Goal: Check status: Check status

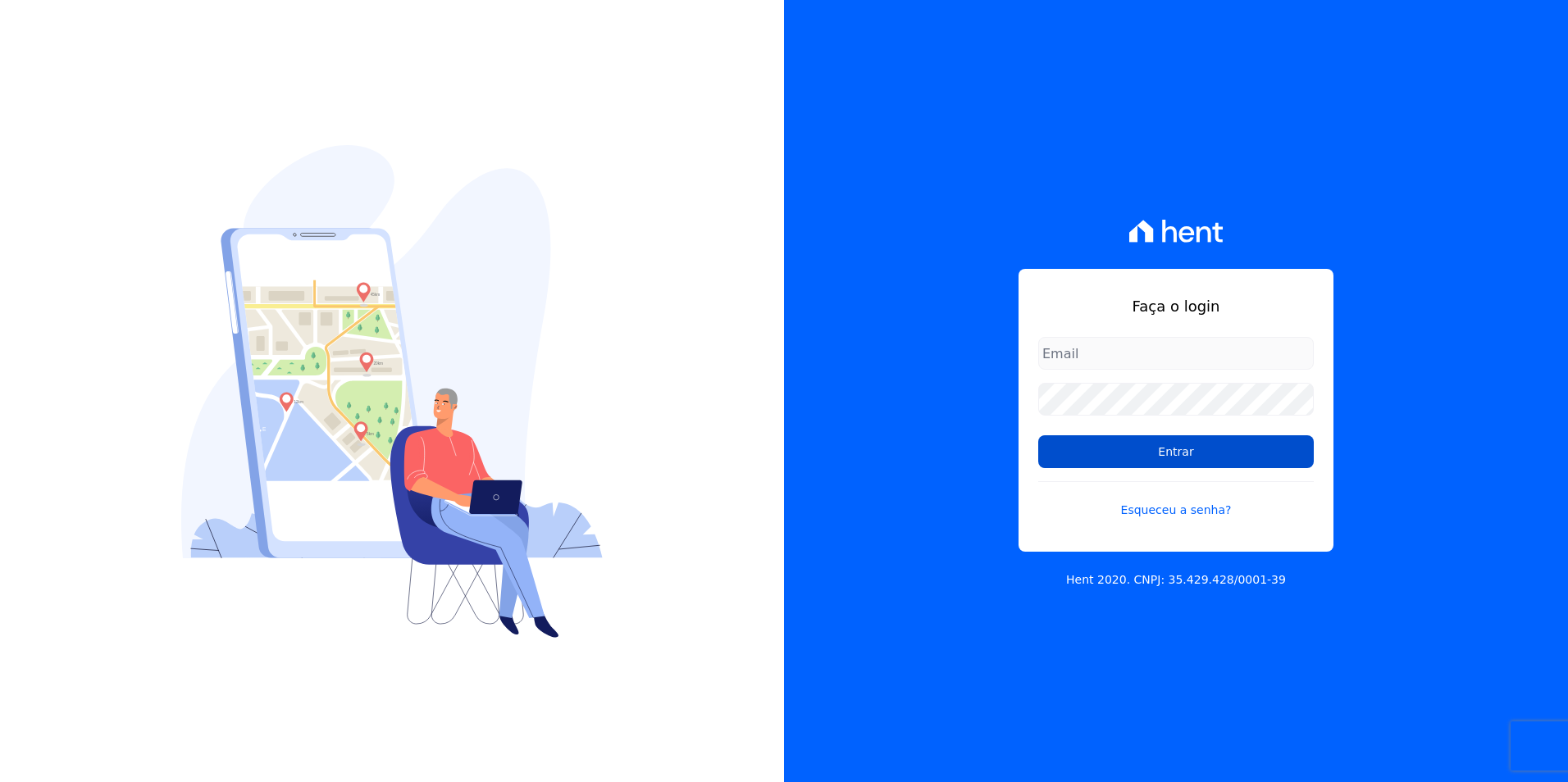
type input "[PERSON_NAME][EMAIL_ADDRESS][PERSON_NAME][DOMAIN_NAME]"
click at [1193, 460] on input "Entrar" at bounding box center [1176, 451] width 275 height 32
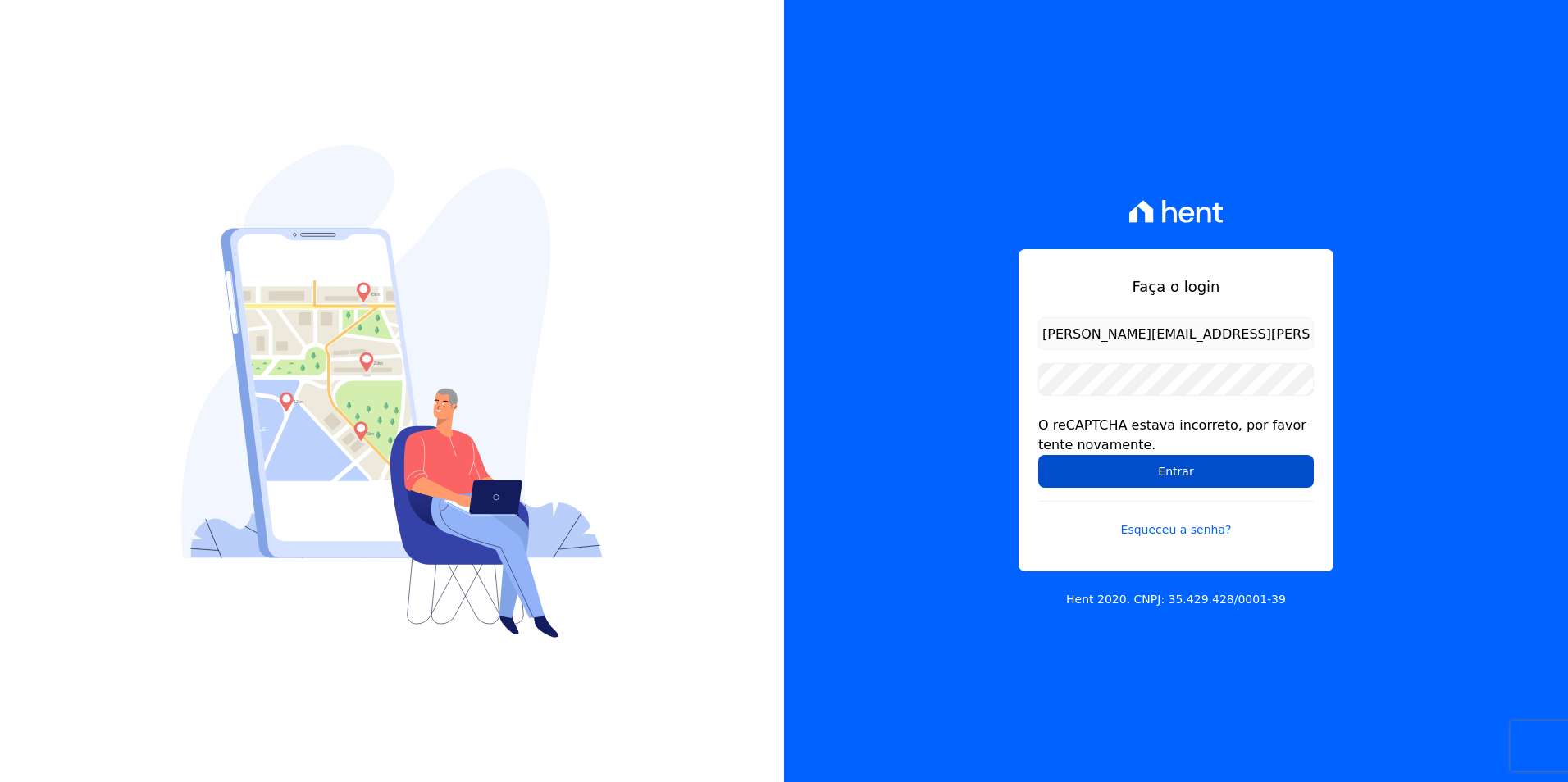
click at [1195, 467] on input "Entrar" at bounding box center [1176, 471] width 275 height 32
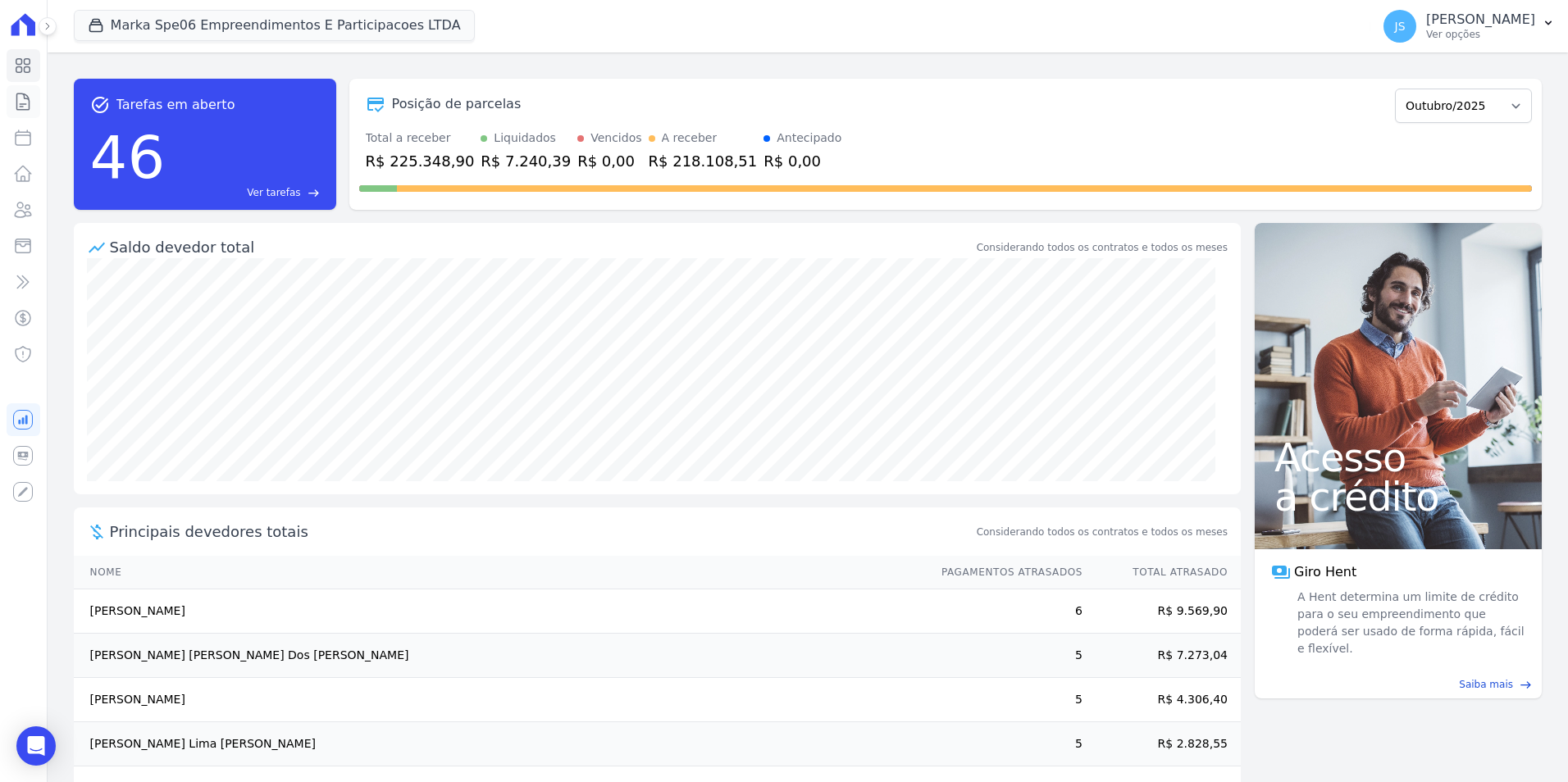
click at [23, 112] on link "Contratos" at bounding box center [24, 101] width 33 height 32
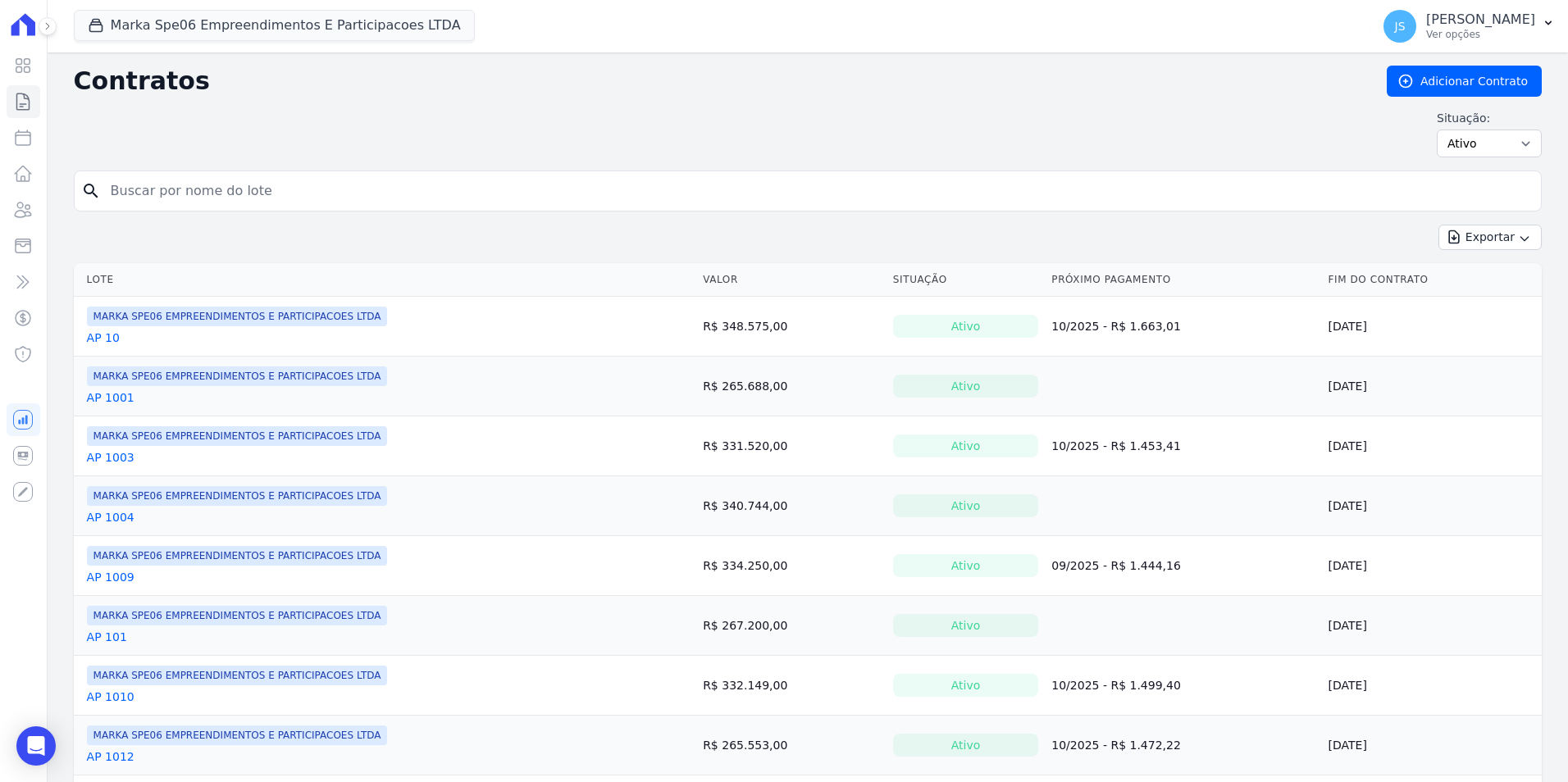
drag, startPoint x: 251, startPoint y: 219, endPoint x: 236, endPoint y: 190, distance: 32.6
click at [247, 208] on form "search" at bounding box center [808, 197] width 1468 height 54
click at [234, 186] on input "search" at bounding box center [817, 191] width 1433 height 32
click at [373, 181] on input "search" at bounding box center [817, 191] width 1433 height 32
click at [329, 168] on div "Contratos Adicionar Contrato Situação: Ativo Todos Pausado Distratado Rascunho …" at bounding box center [808, 118] width 1468 height 105
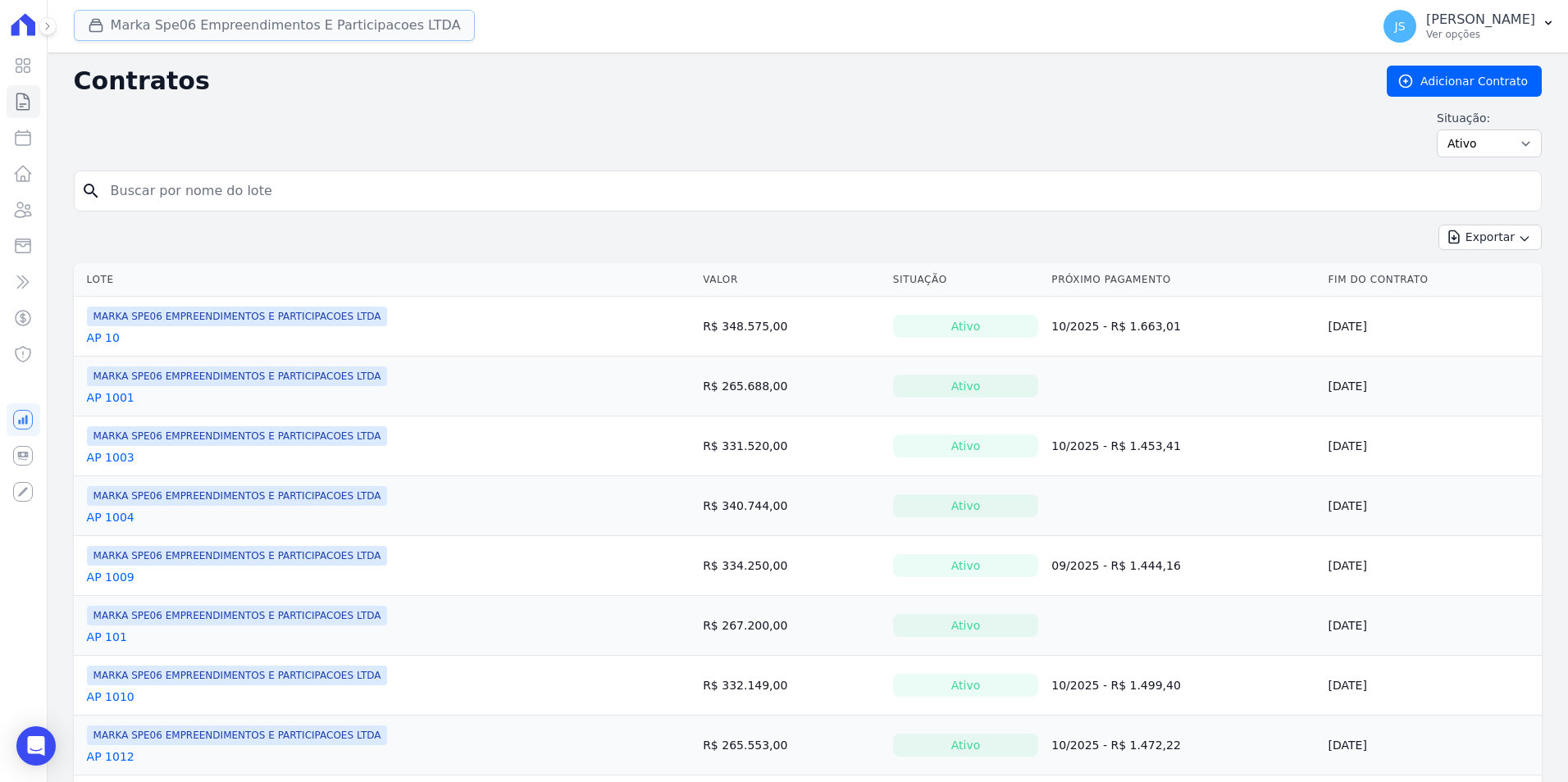
click at [322, 30] on button "Marka Spe06 Empreendimentos E Participacoes LTDA" at bounding box center [274, 26] width 401 height 31
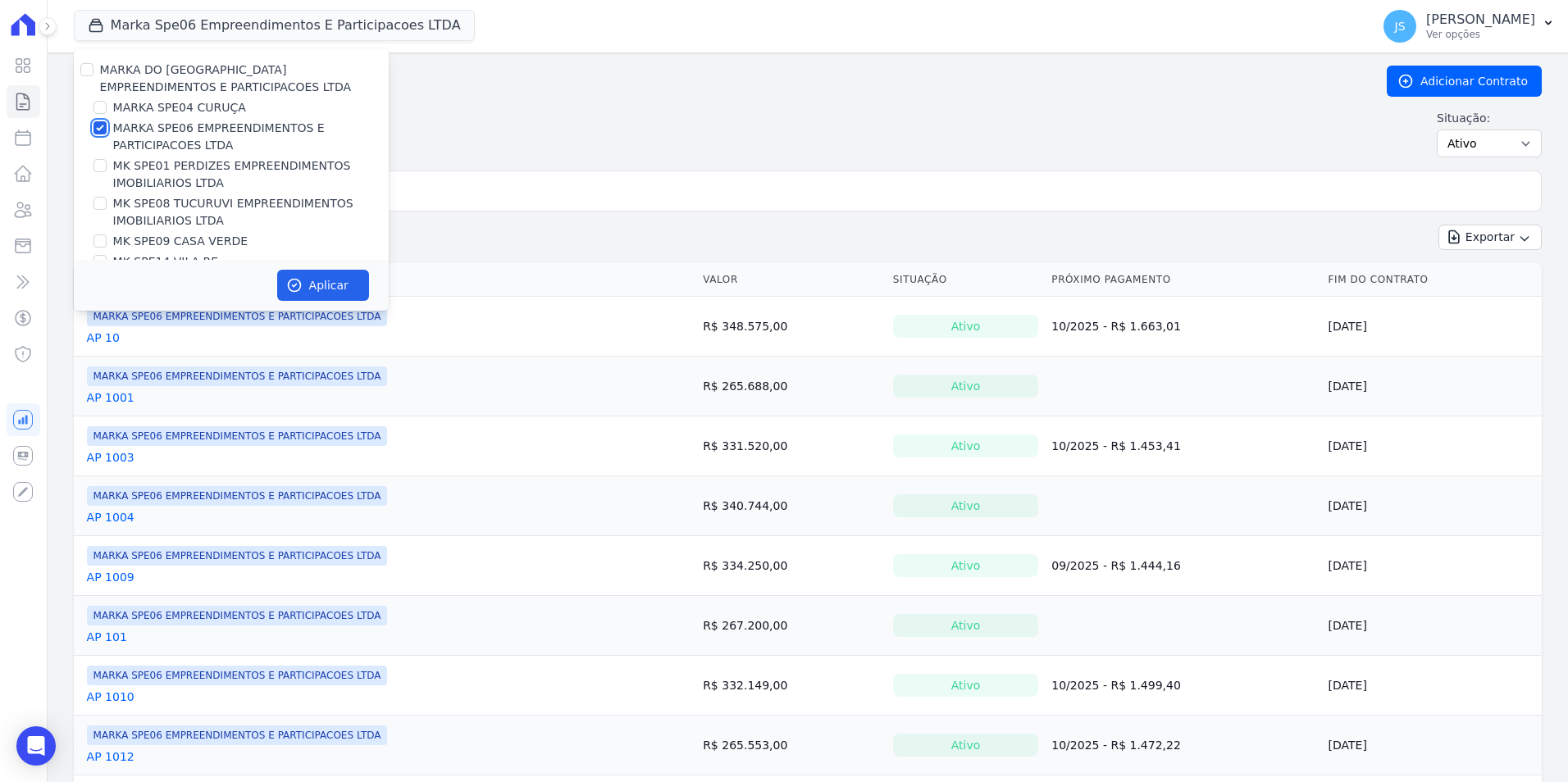
click at [98, 132] on input "MARKA SPE06 EMPREENDIMENTOS E PARTICIPACOES LTDA" at bounding box center [99, 128] width 13 height 13
click at [96, 128] on input "MARKA SPE06 EMPREENDIMENTOS E PARTICIPACOES LTDA" at bounding box center [99, 128] width 13 height 13
checkbox input "true"
click at [501, 190] on input "search" at bounding box center [817, 191] width 1433 height 32
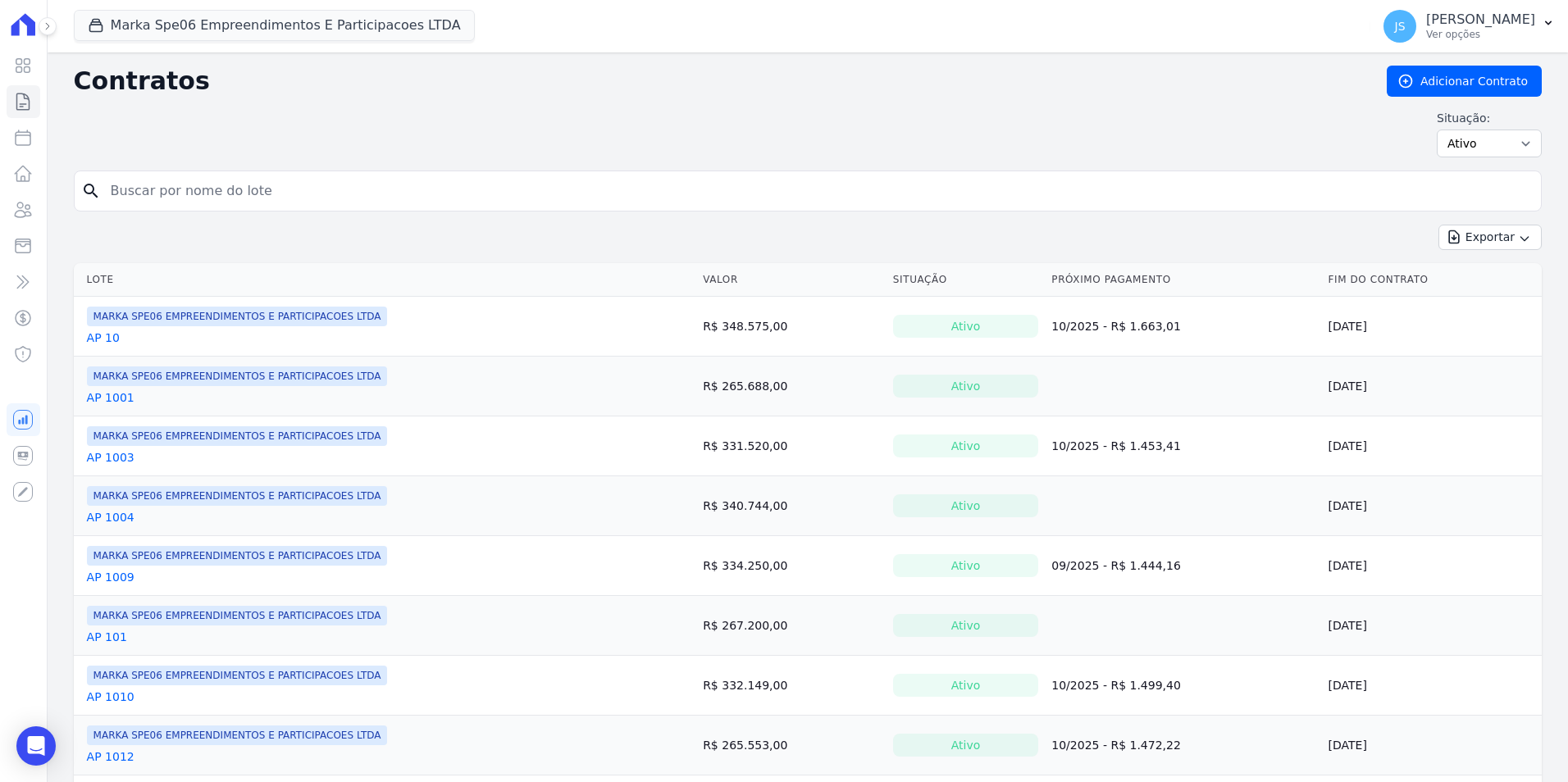
click at [531, 192] on input "search" at bounding box center [817, 191] width 1433 height 32
type input "605"
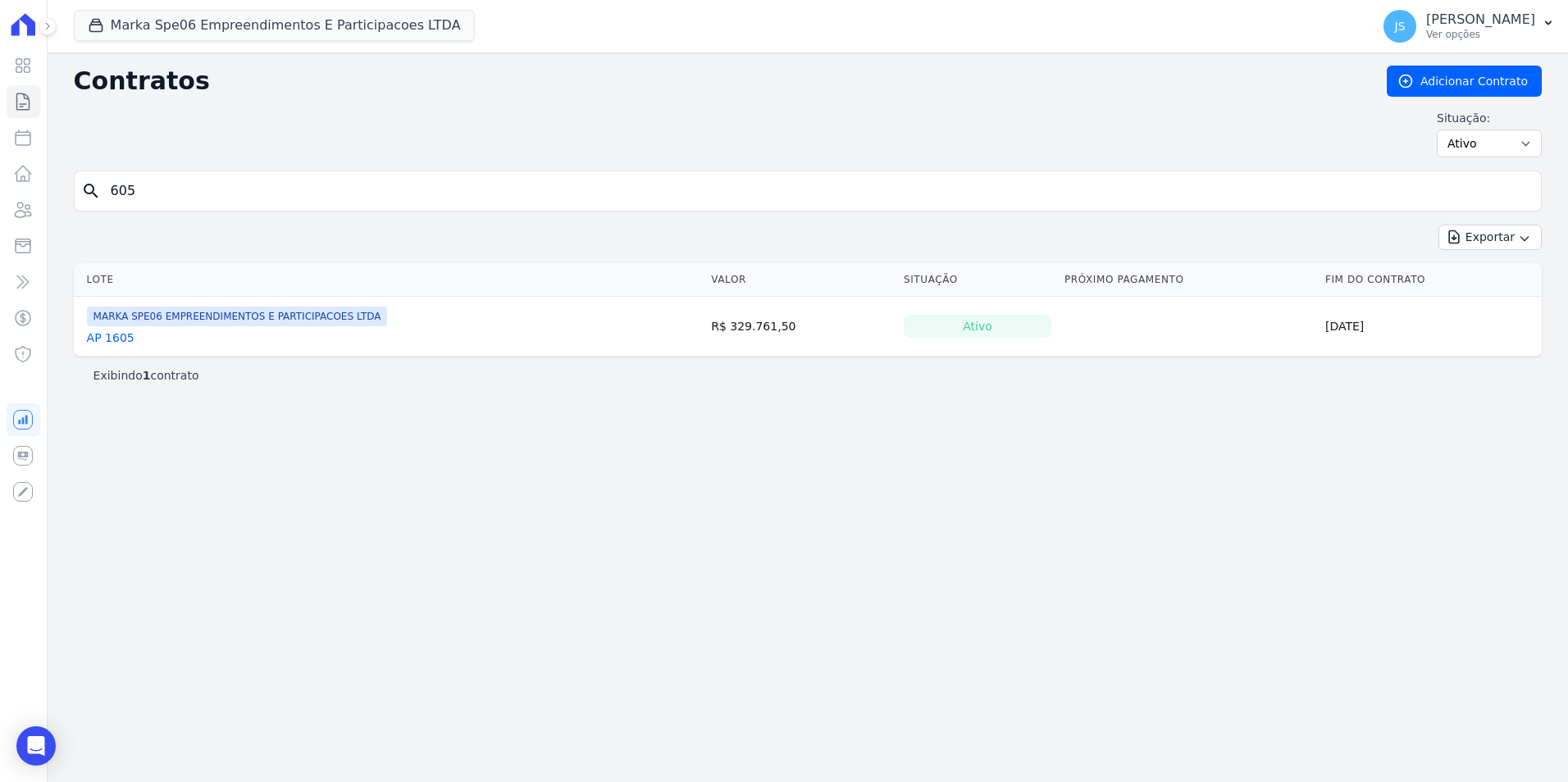
click at [111, 341] on link "AP 1605" at bounding box center [110, 338] width 47 height 17
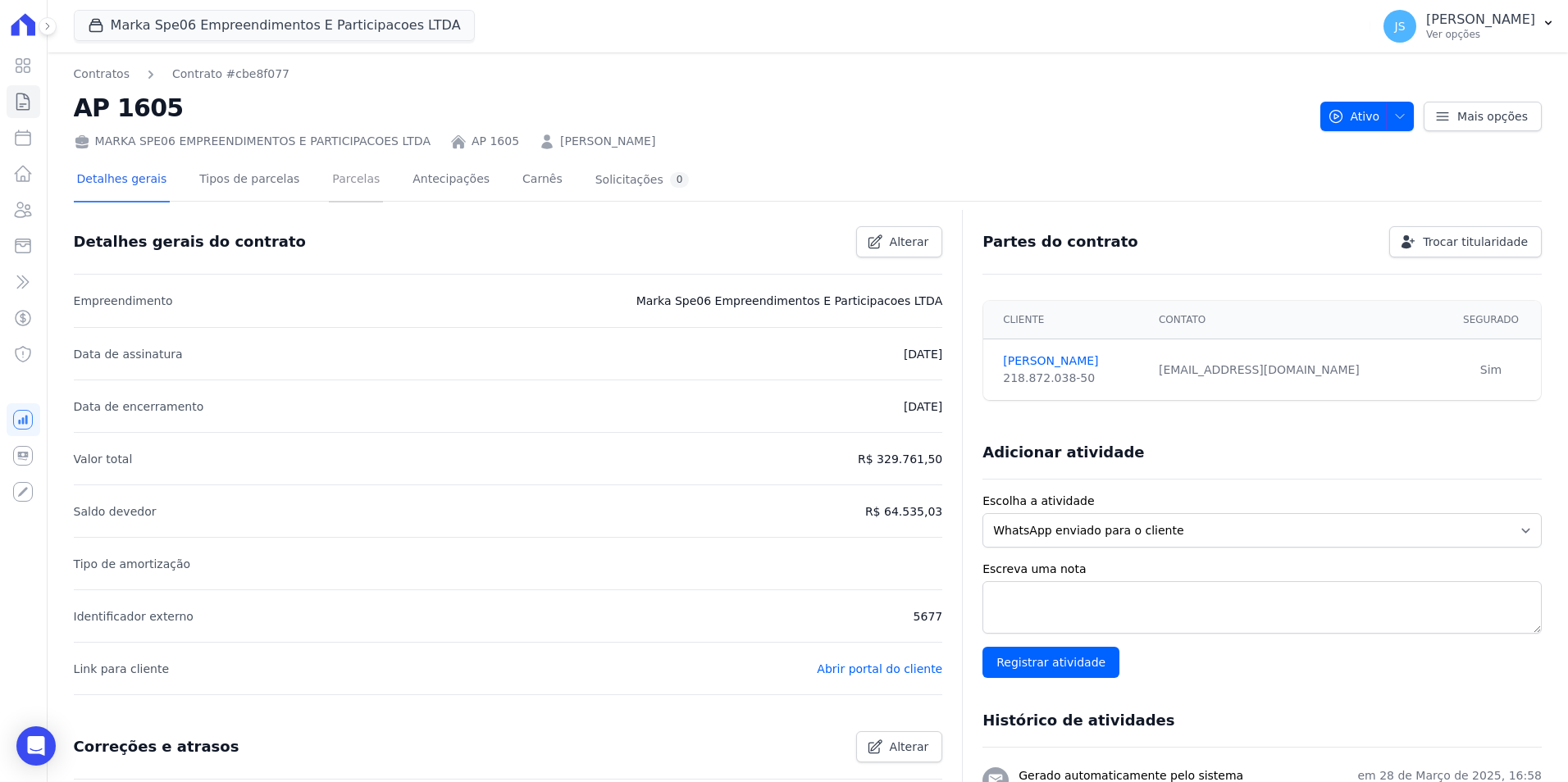
click at [340, 177] on link "Parcelas" at bounding box center [356, 181] width 54 height 43
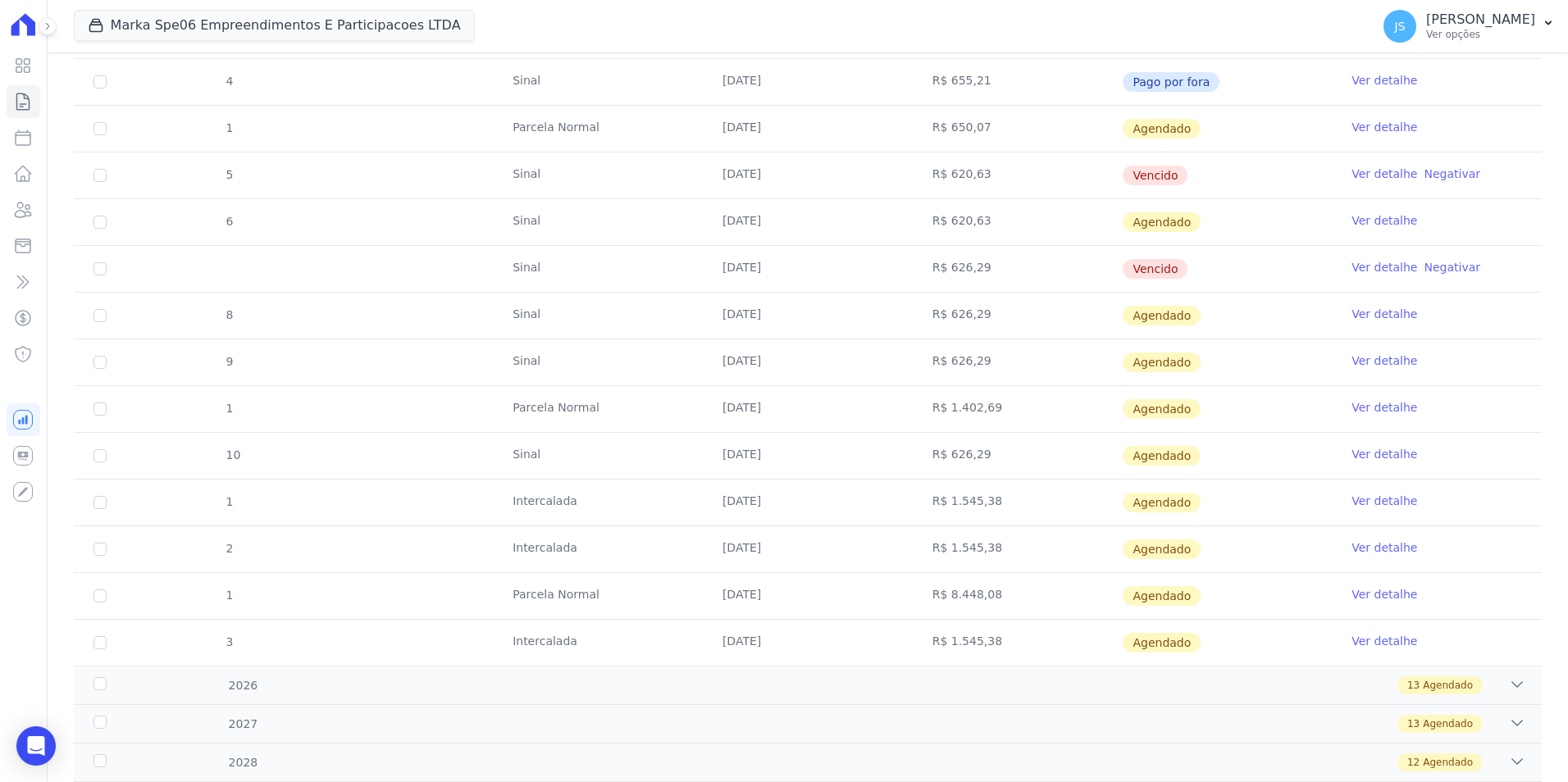
scroll to position [410, 0]
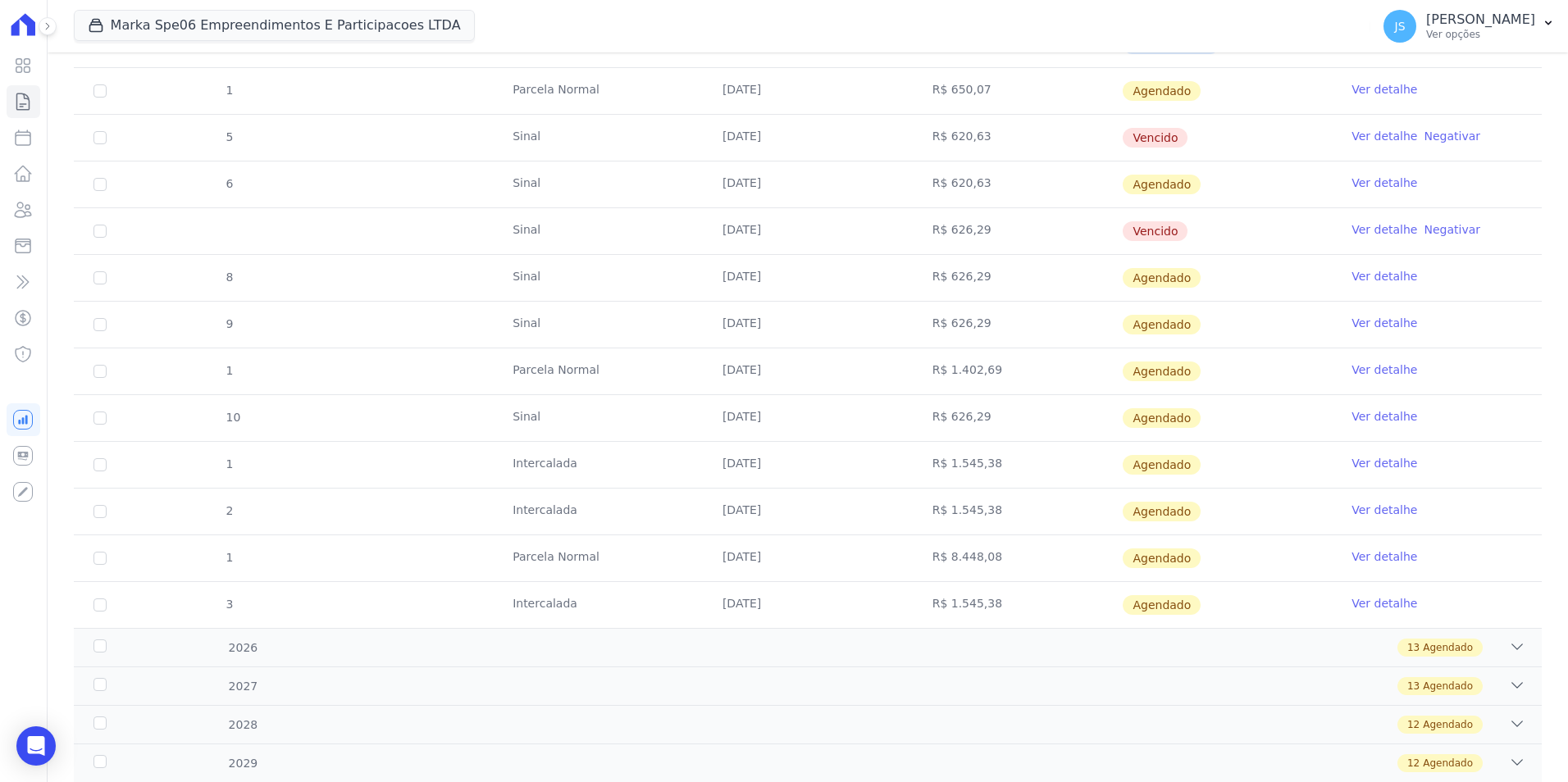
drag, startPoint x: 718, startPoint y: 461, endPoint x: 1515, endPoint y: 473, distance: 797.1
click at [1515, 473] on tr "1 Intercalada 20/10/2025 R$ 1.545,38 Agendado Ver detalhe" at bounding box center [808, 465] width 1468 height 47
click at [101, 464] on input "checkbox" at bounding box center [99, 465] width 13 height 13
checkbox input "true"
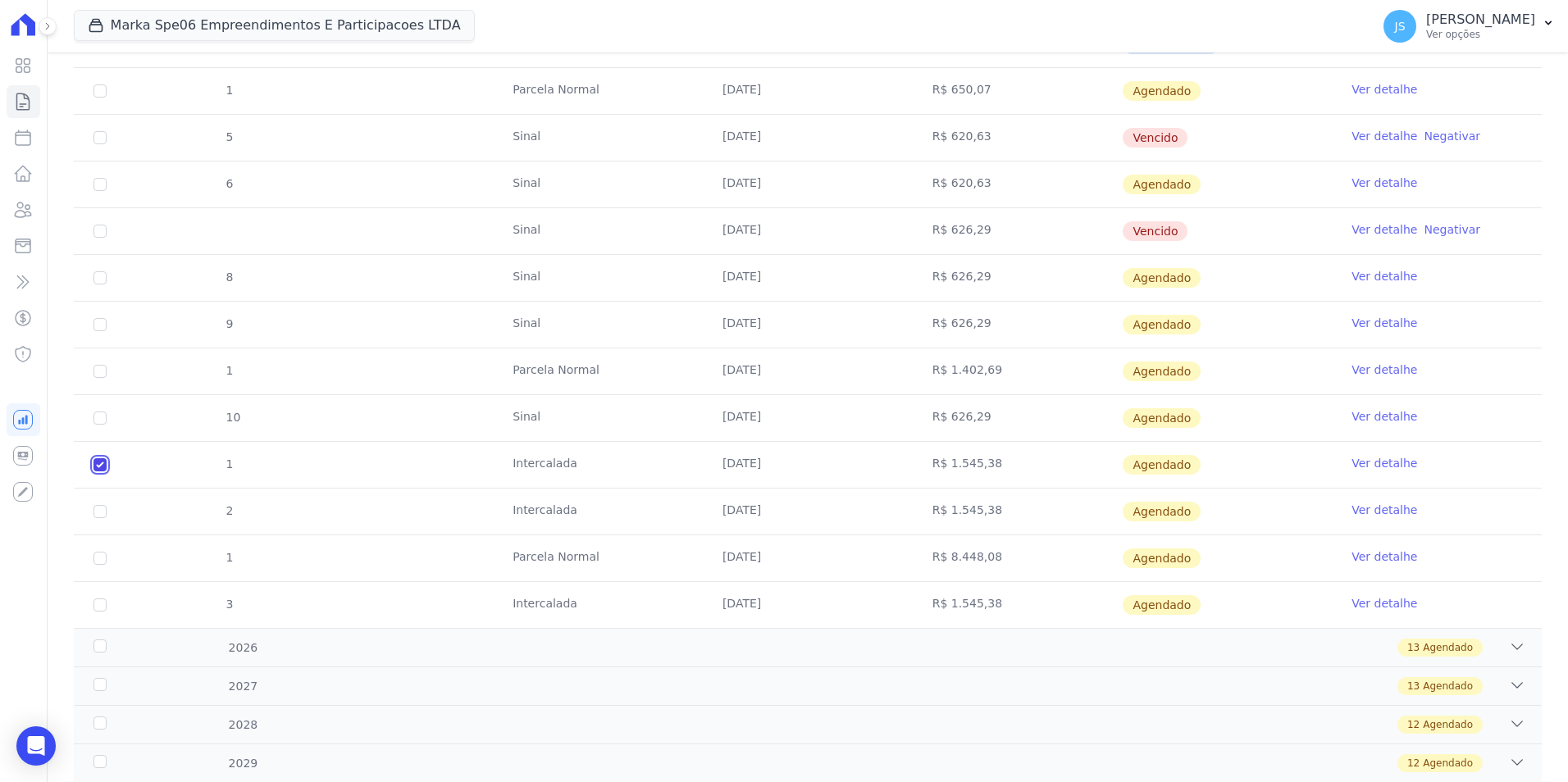
checkbox input "true"
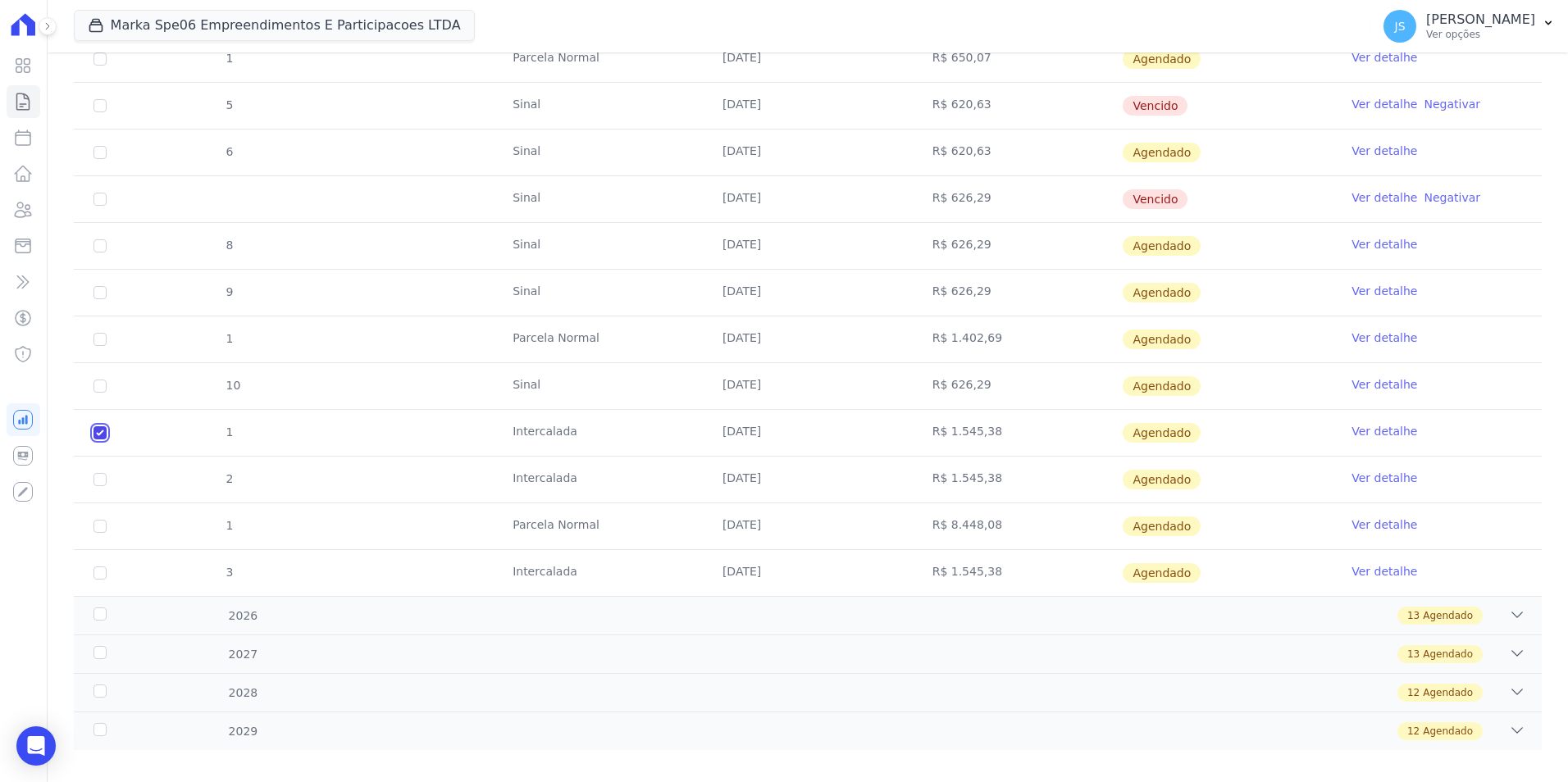
scroll to position [459, 0]
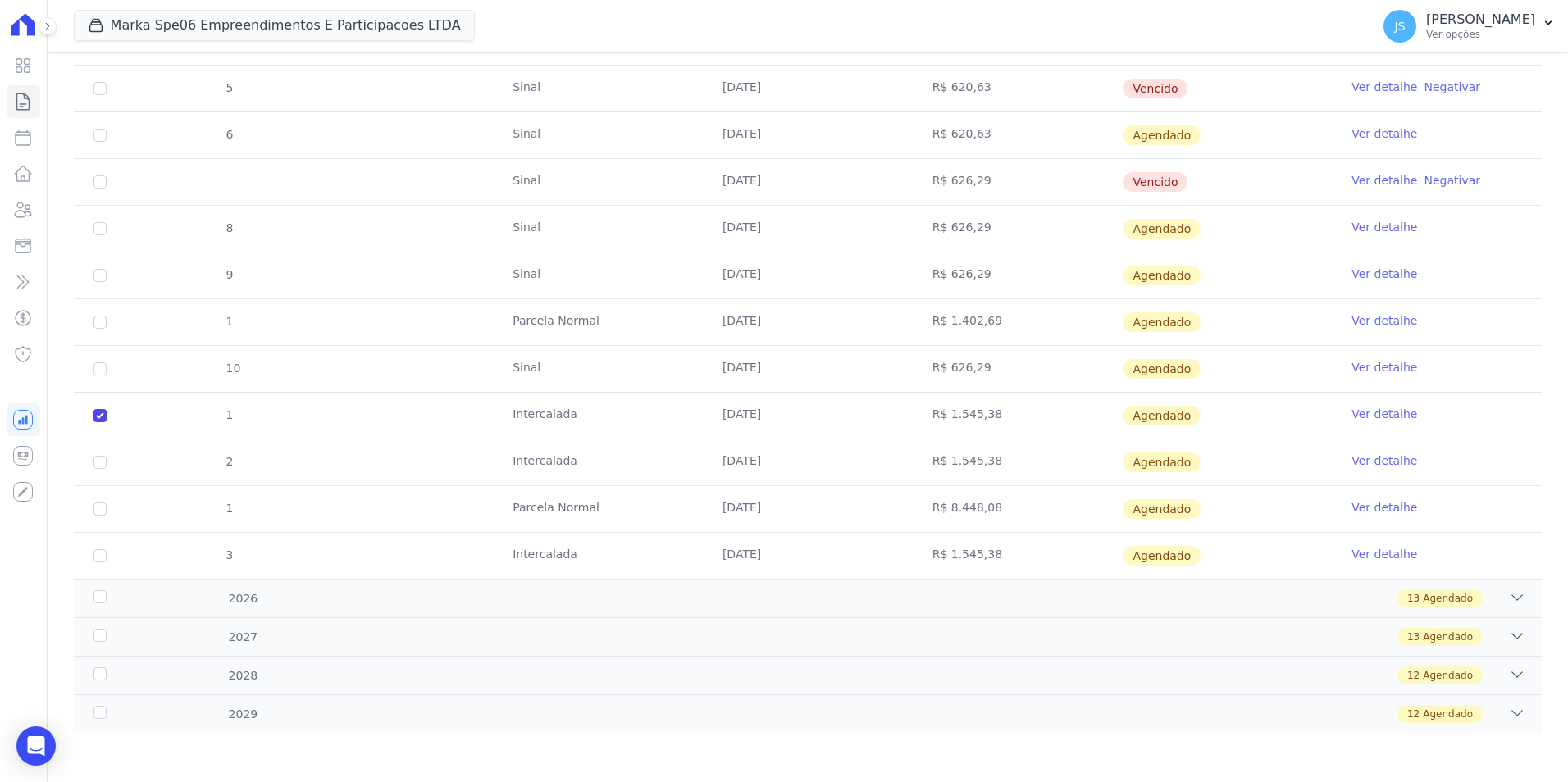
click at [1383, 416] on link "Ver detalhe" at bounding box center [1384, 414] width 66 height 17
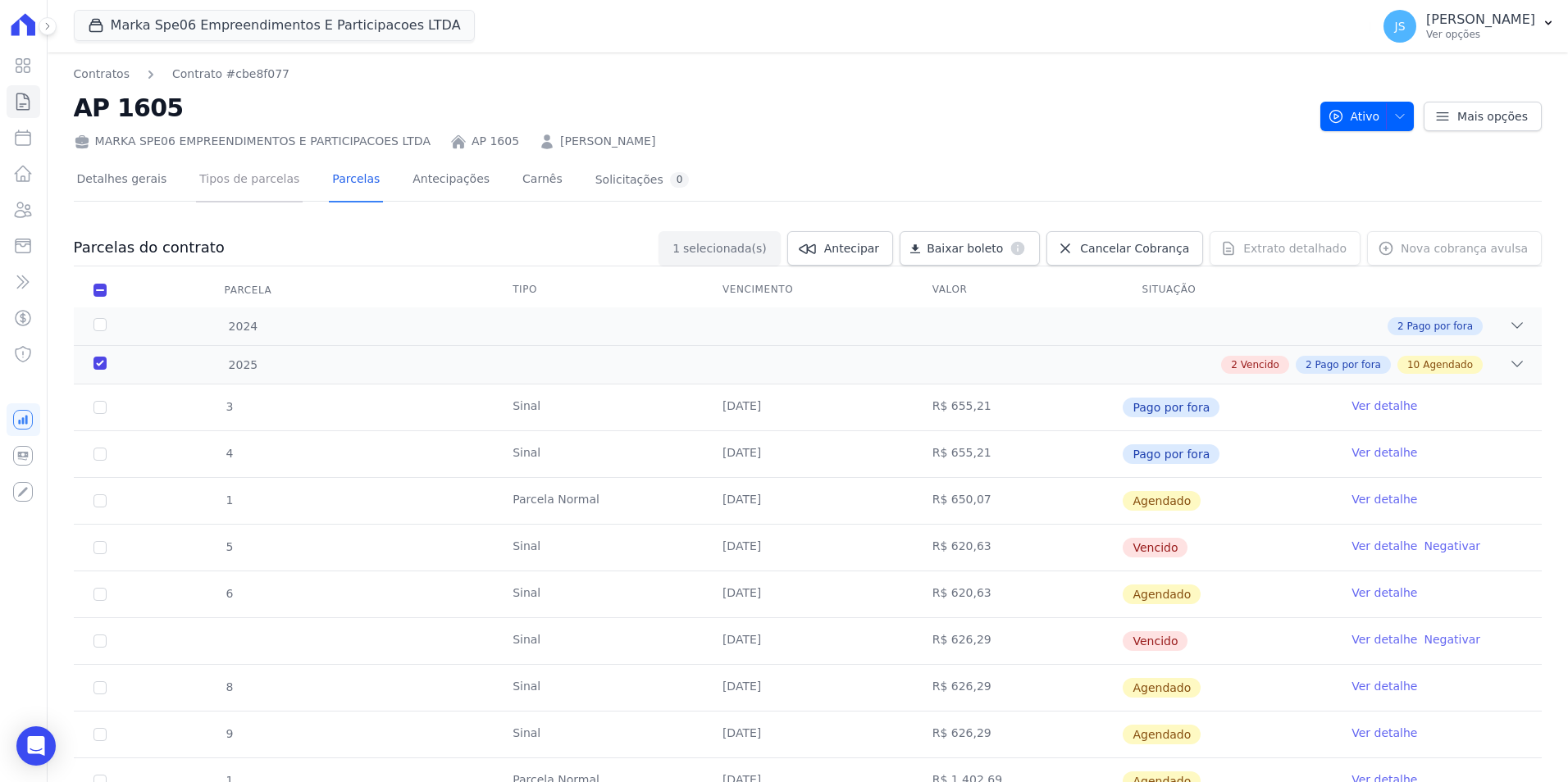
click at [249, 185] on link "Tipos de parcelas" at bounding box center [249, 181] width 107 height 43
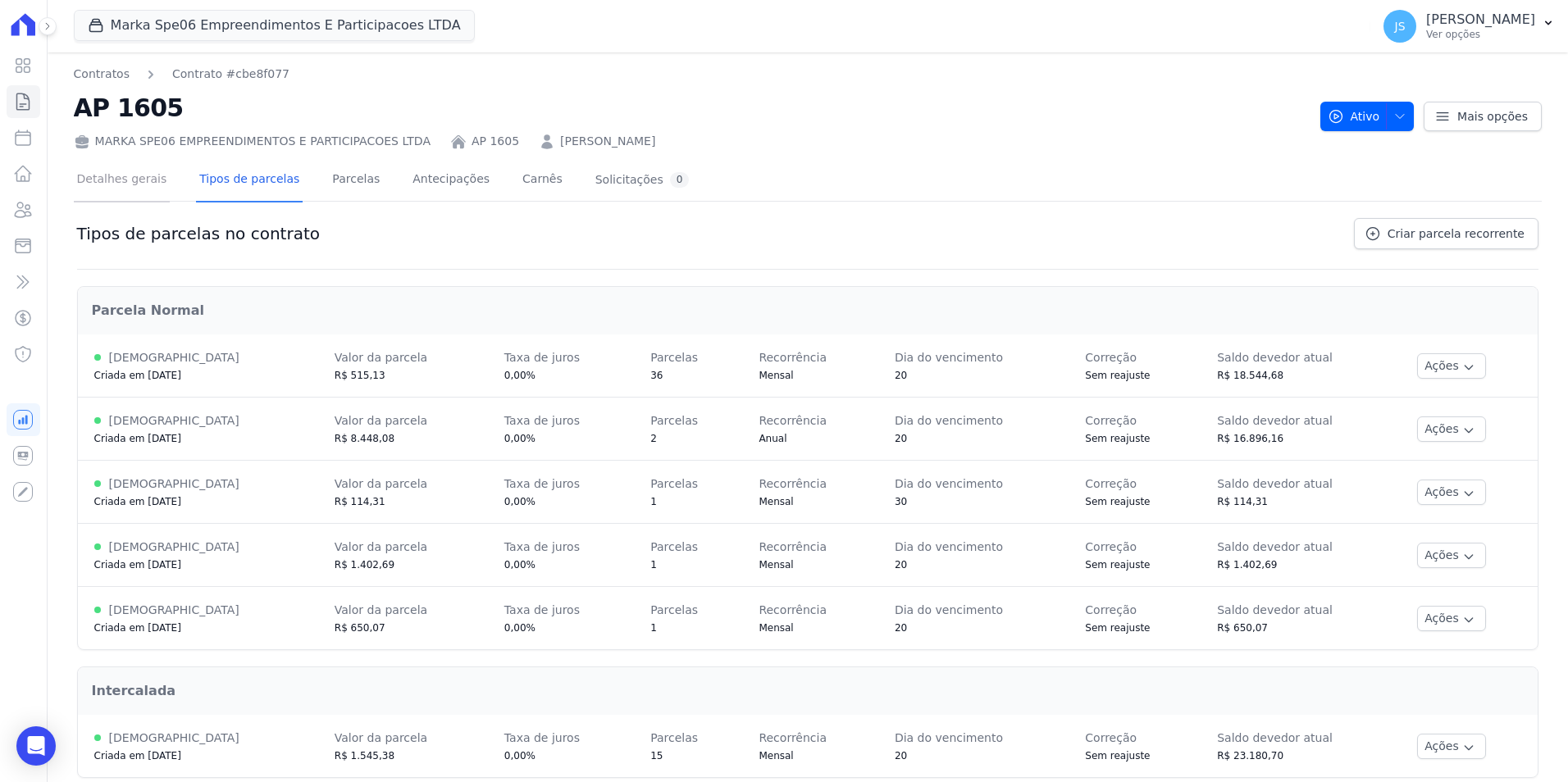
click at [137, 176] on link "Detalhes gerais" at bounding box center [122, 181] width 96 height 43
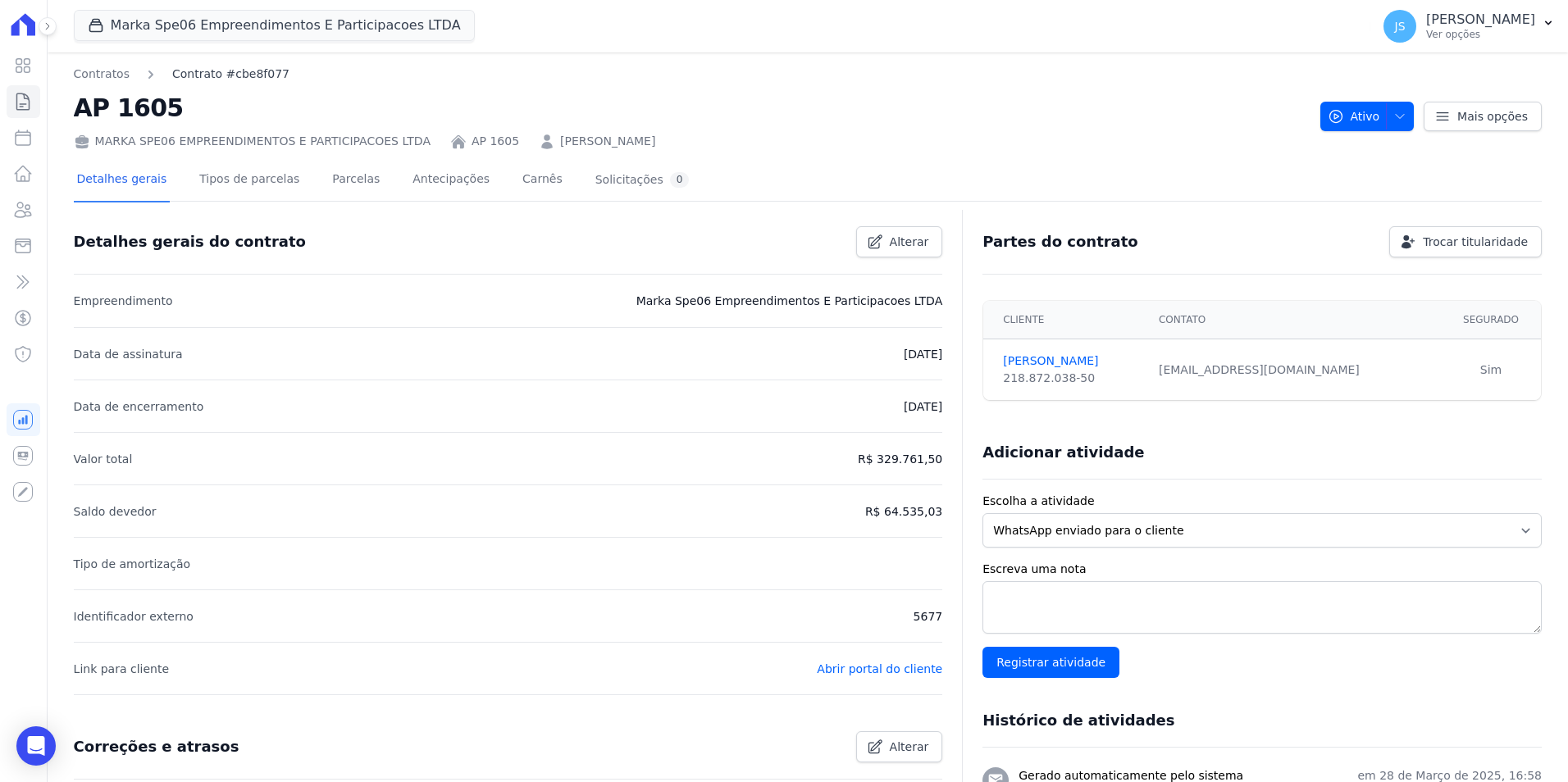
click at [238, 76] on link "Contrato #cbe8f077" at bounding box center [230, 75] width 117 height 18
click at [119, 77] on link "Contratos" at bounding box center [101, 75] width 56 height 18
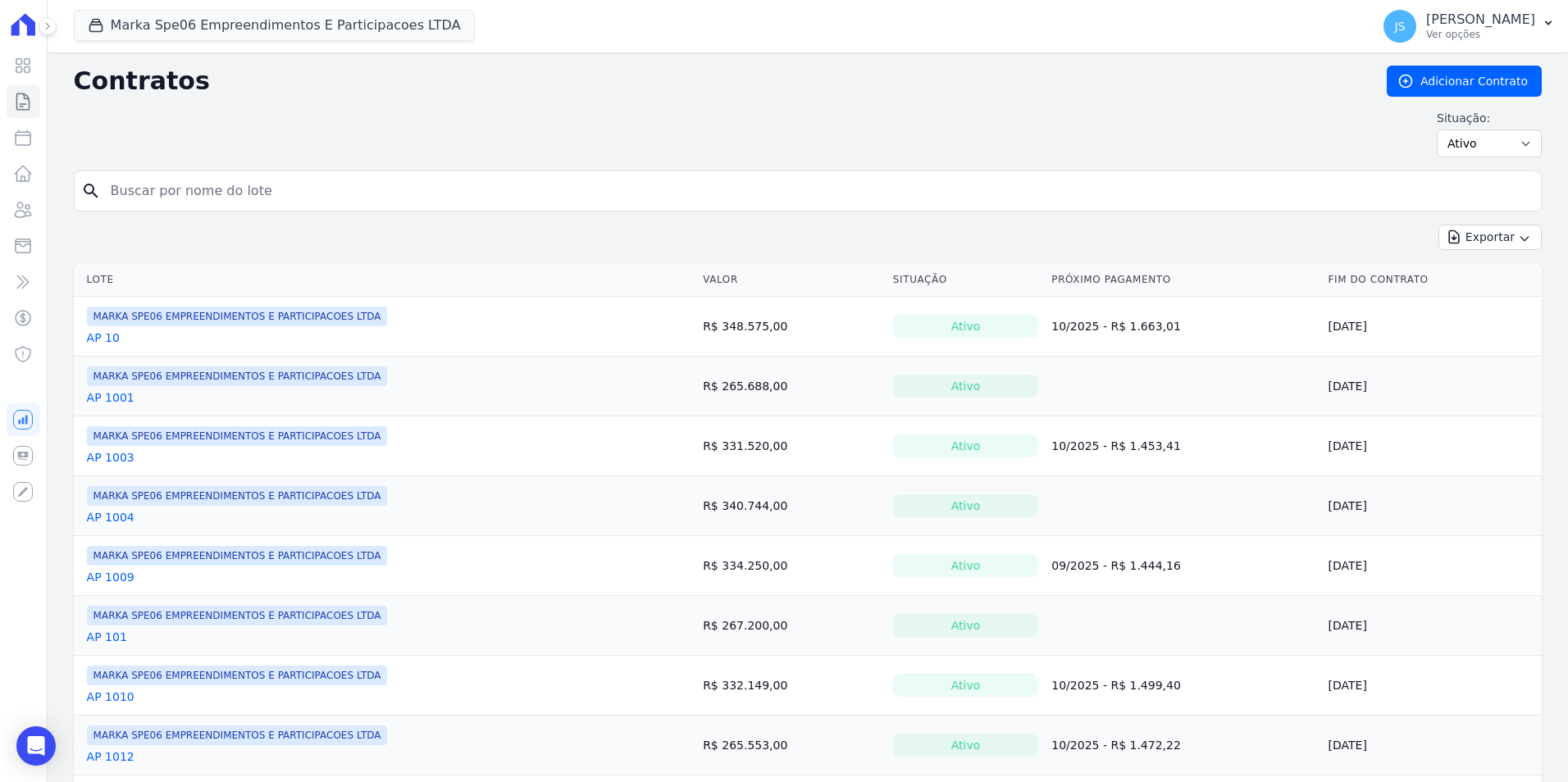
click at [160, 186] on input "search" at bounding box center [817, 191] width 1433 height 32
type input "605"
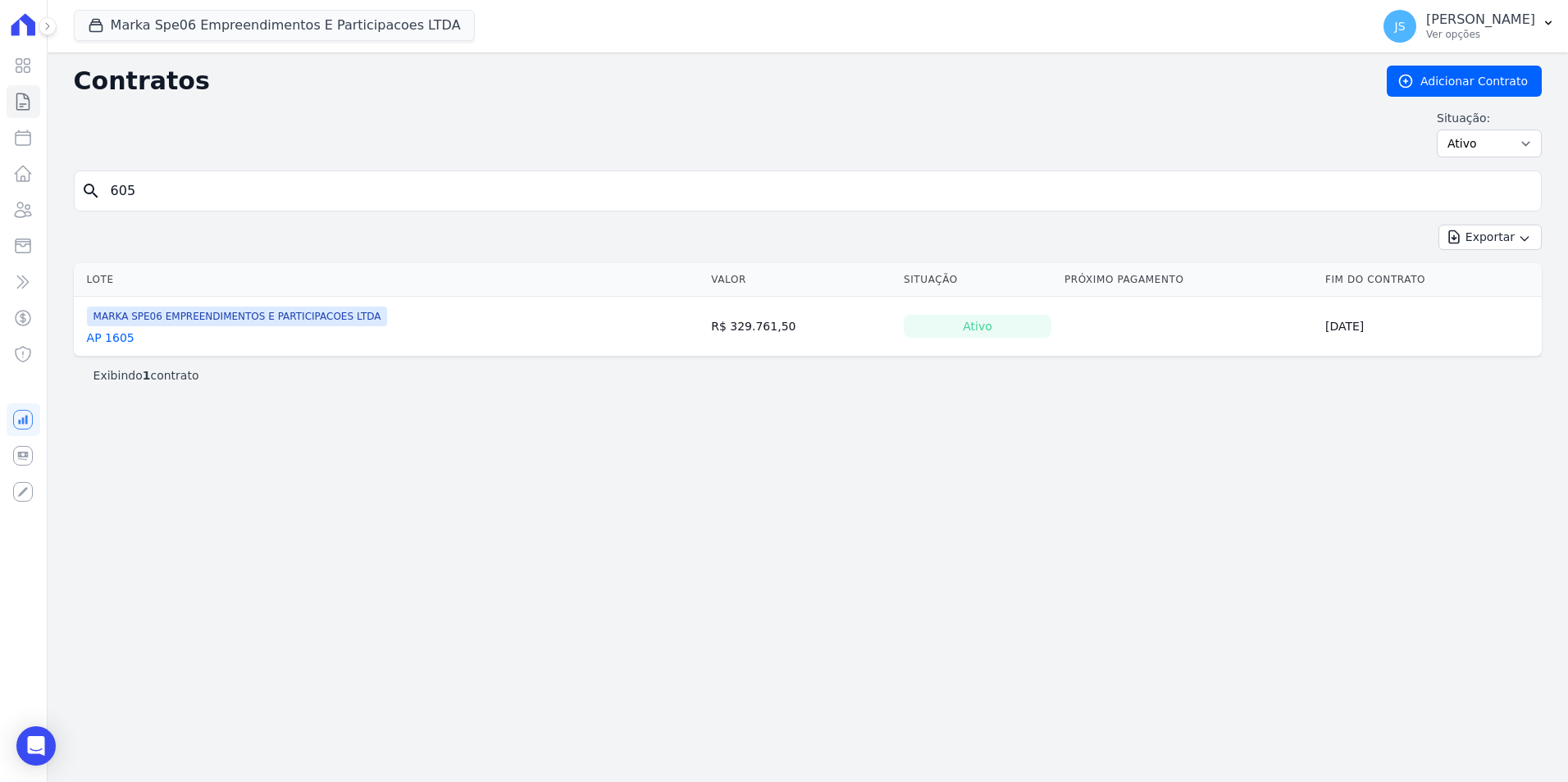
click at [415, 421] on div "Contratos Adicionar Contrato Situação: Ativo Todos Pausado Distratado Rascunho …" at bounding box center [807, 417] width 1520 height 730
click at [202, 187] on input "605" at bounding box center [817, 191] width 1433 height 32
